Goal: Information Seeking & Learning: Learn about a topic

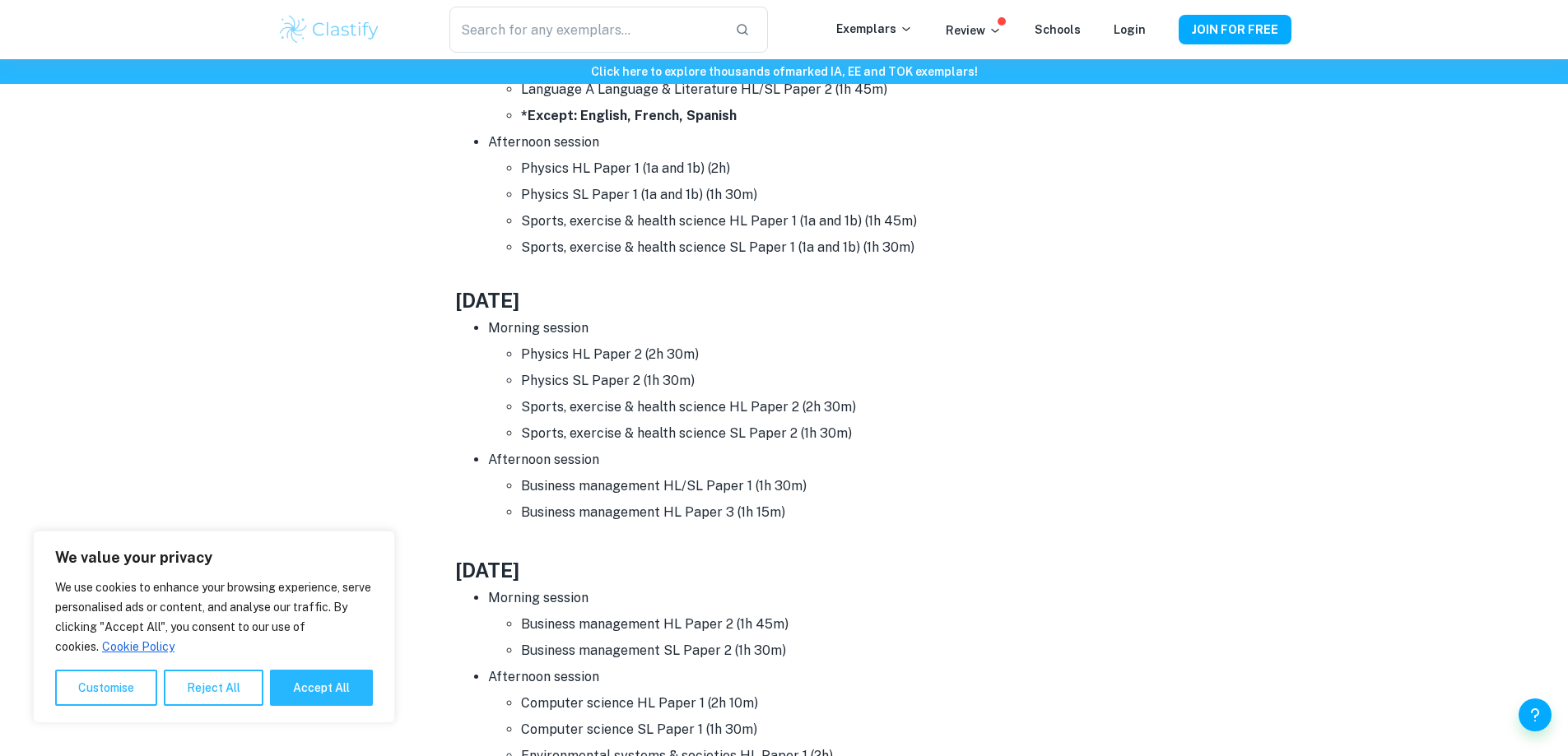
scroll to position [1399, 0]
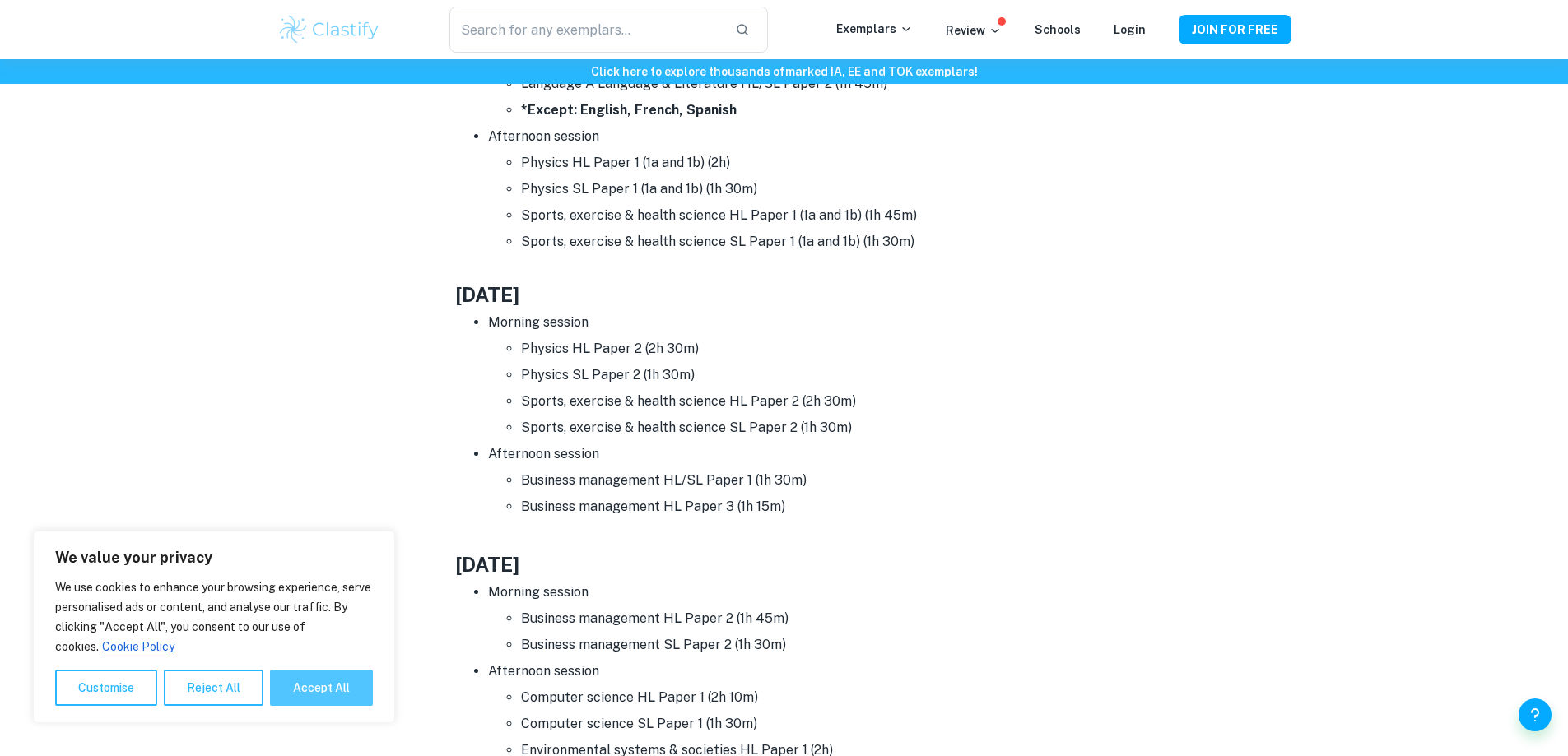
click at [344, 690] on button "Accept All" at bounding box center [321, 688] width 103 height 36
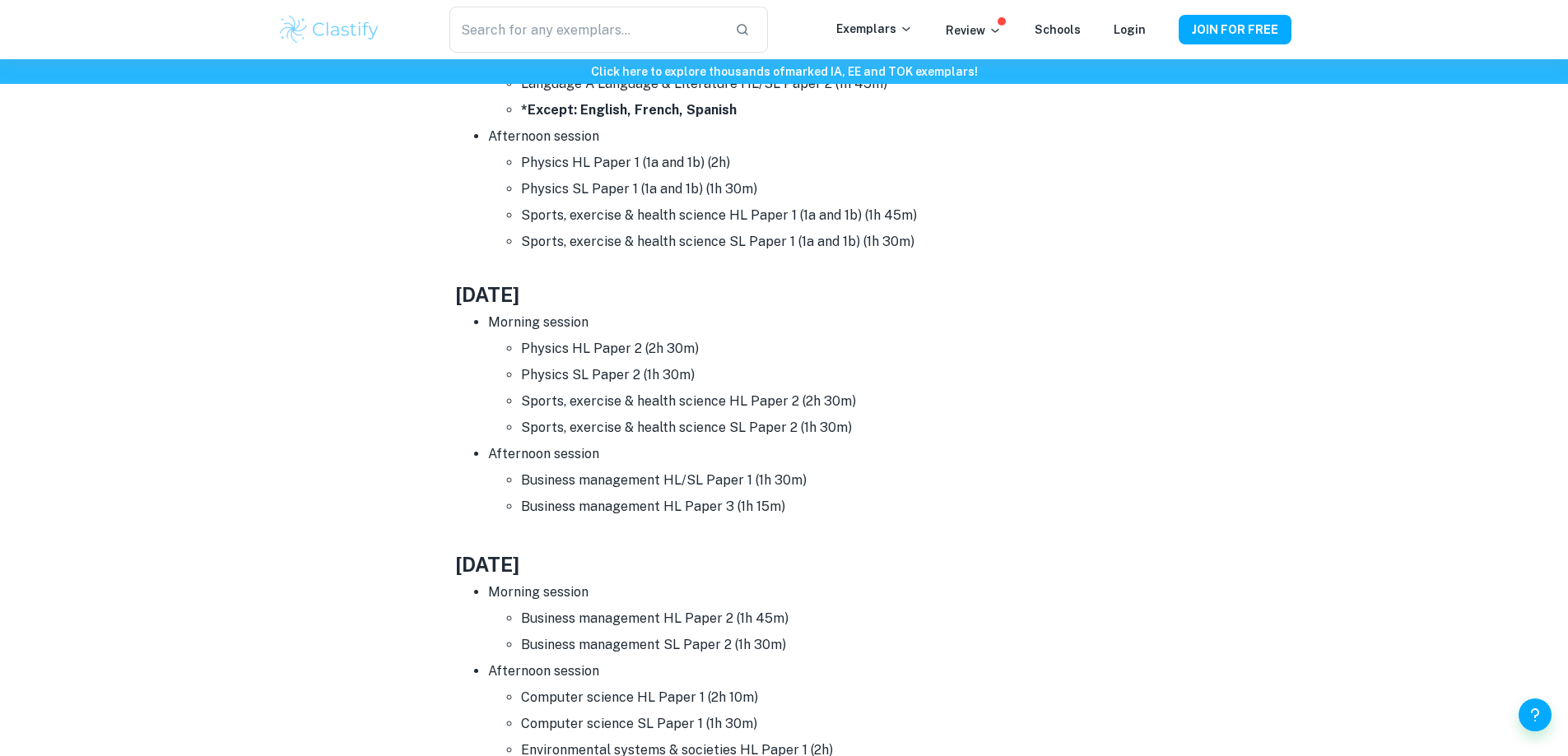
checkbox input "true"
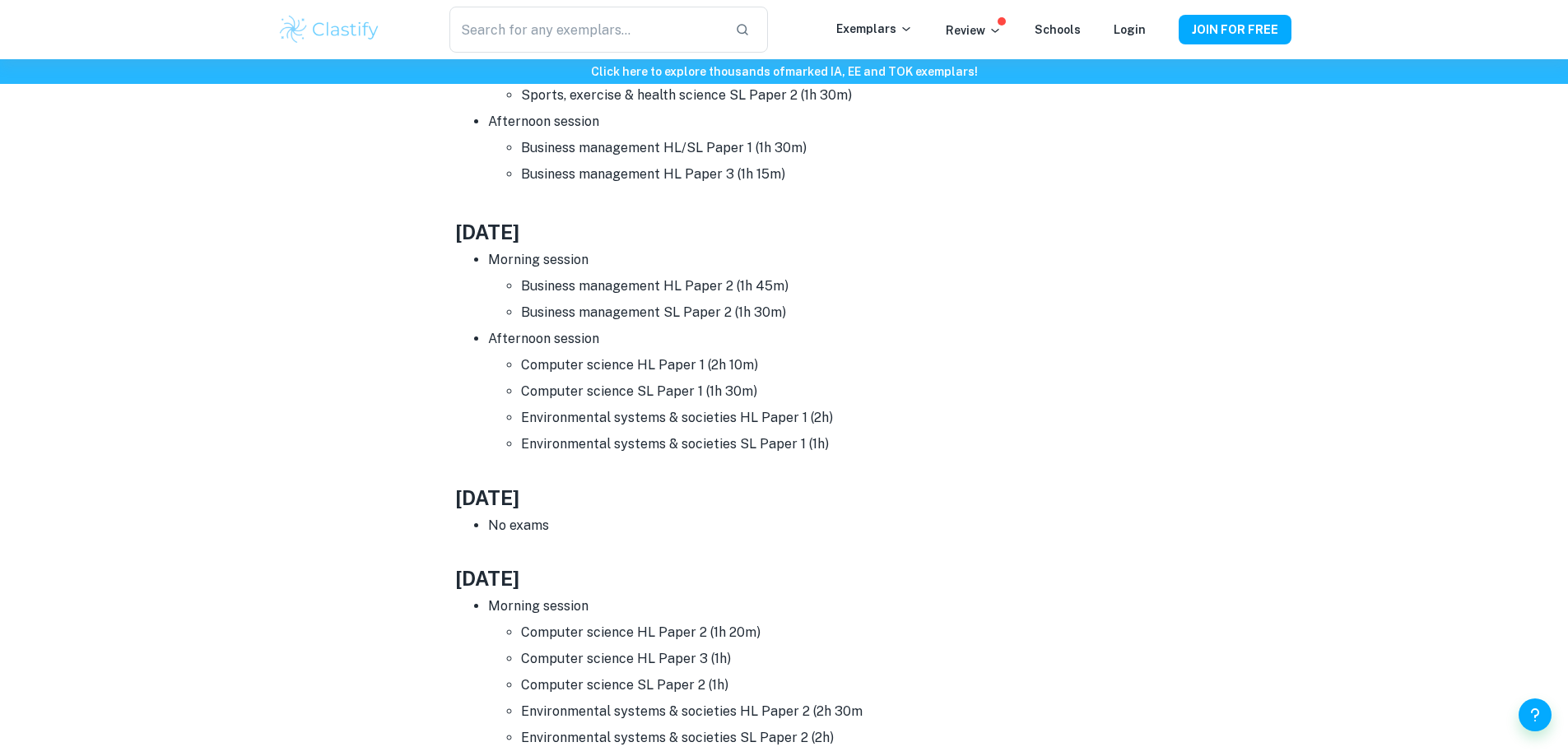
scroll to position [1728, 0]
